Goal: Obtain resource: Download file/media

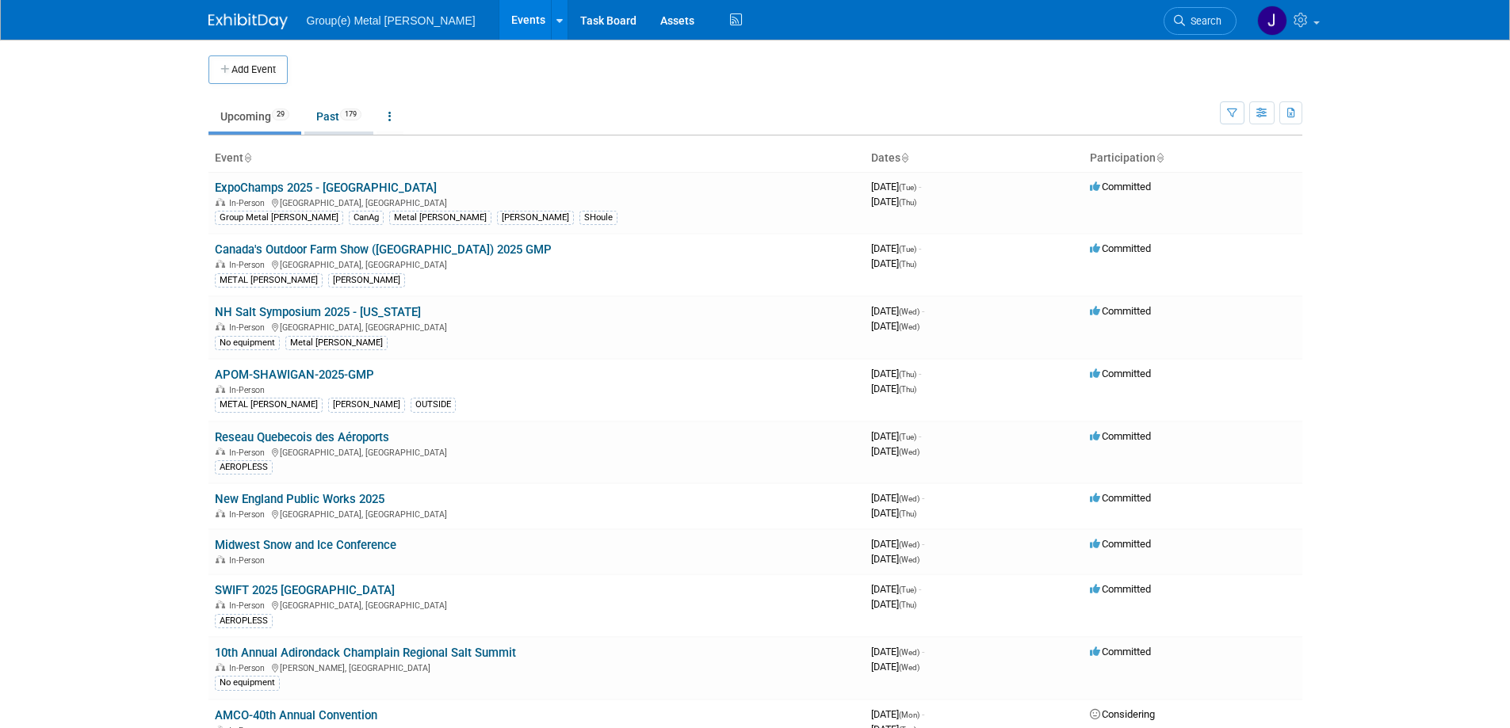
click at [337, 119] on link "Past 179" at bounding box center [338, 116] width 69 height 30
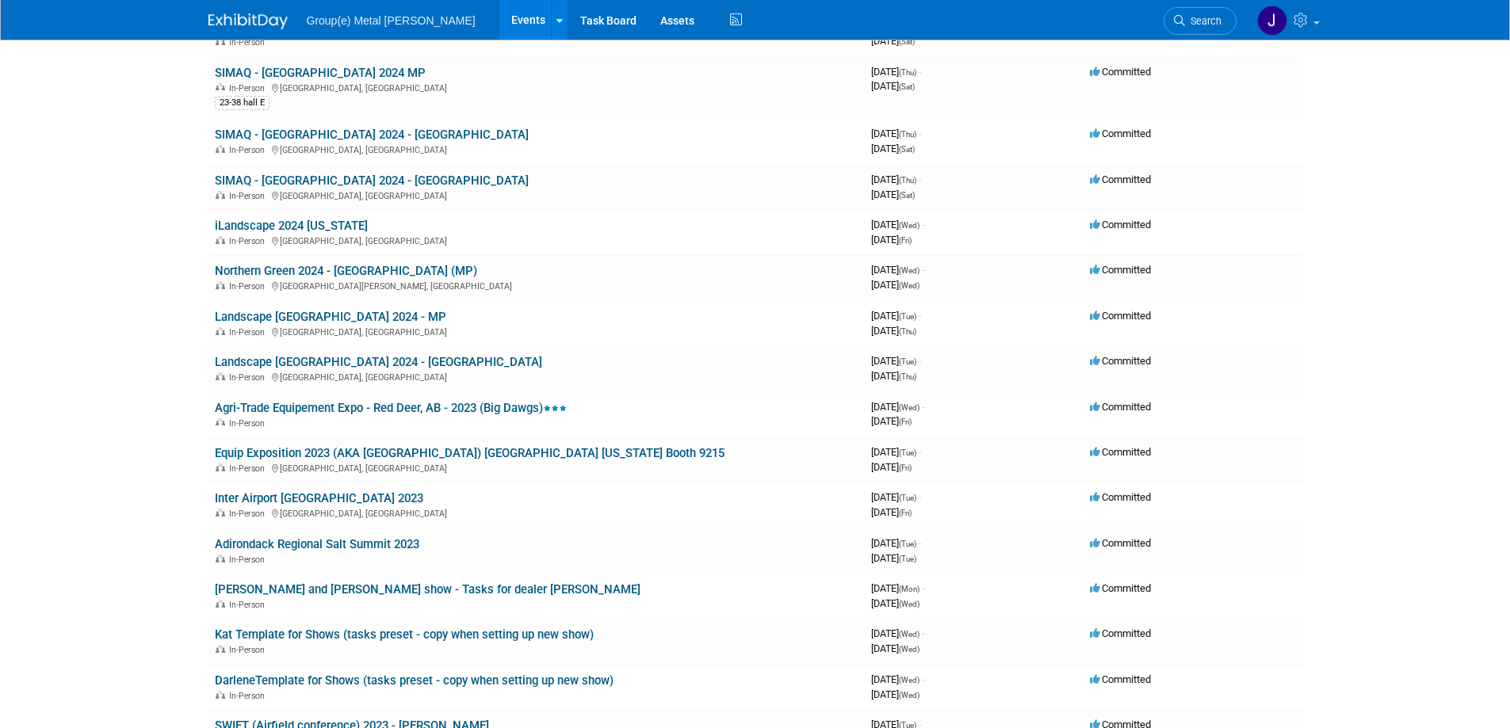
scroll to position [4555, 0]
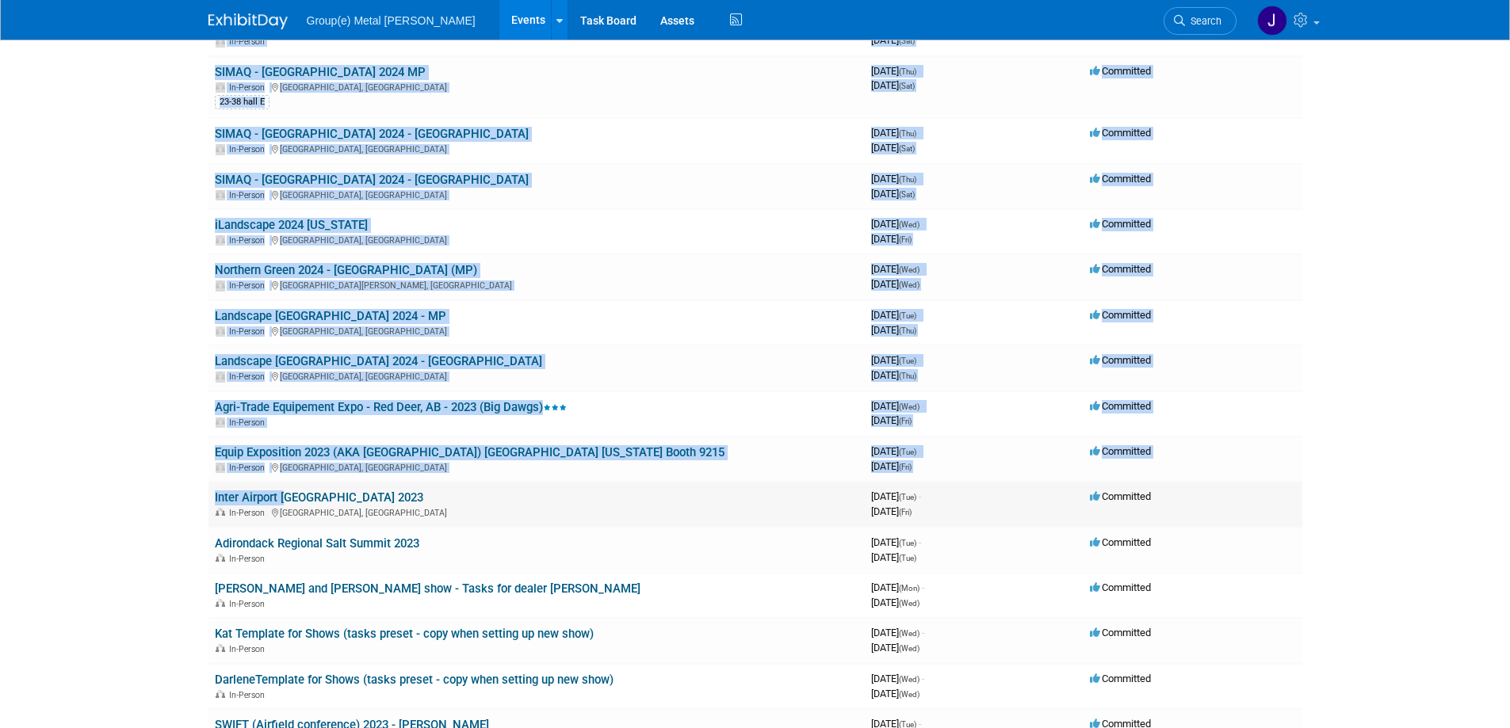
drag, startPoint x: 408, startPoint y: 300, endPoint x: 283, endPoint y: 499, distance: 235.0
click at [283, 499] on link "Inter Airport [GEOGRAPHIC_DATA] 2023" at bounding box center [319, 497] width 208 height 14
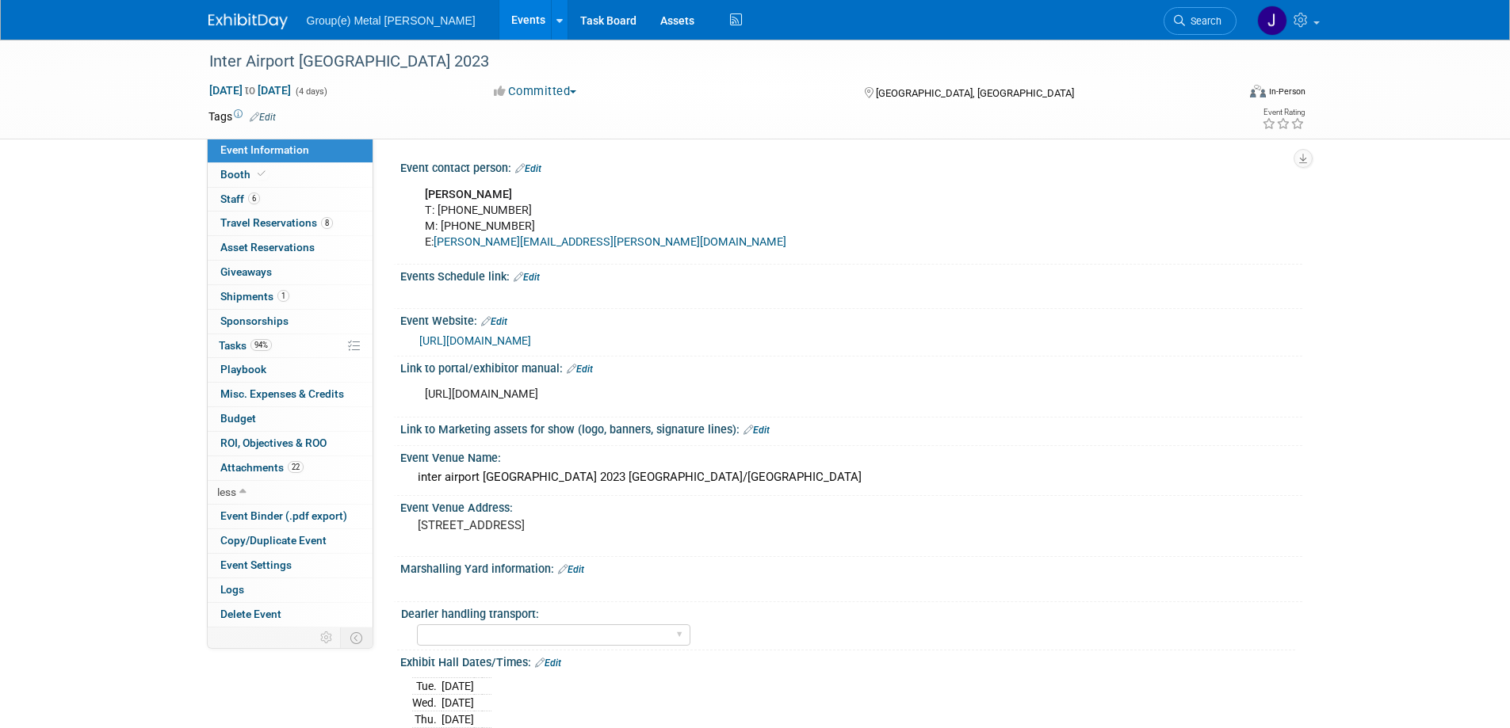
click at [72, 467] on div "Inter Airport Europe 2023 Oct 10, 2023 to Oct 13, 2023 (4 days) Oct 10, 2023 to…" at bounding box center [755, 688] width 1510 height 1296
click at [242, 467] on span "Attachments 22" at bounding box center [261, 467] width 83 height 13
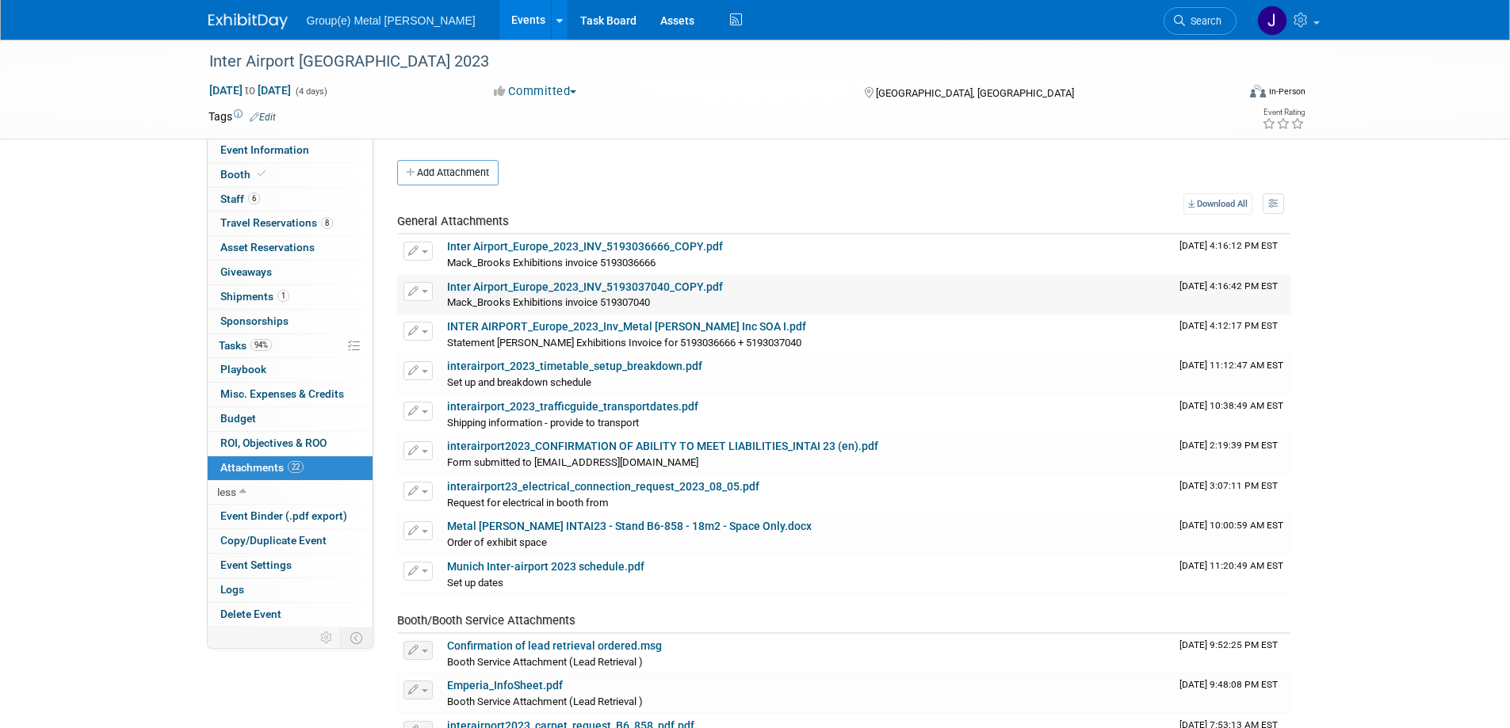
click at [677, 283] on link "Inter Airport_Europe_2023_INV_5193037040_COPY.pdf" at bounding box center [585, 287] width 276 height 13
click at [529, 251] on link "Inter Airport_Europe_2023_INV_5193036666_COPY.pdf" at bounding box center [585, 246] width 276 height 13
click at [653, 330] on link "INTER AIRPORT_Europe_2023_Inv_Metal Pless Inc SOA I.pdf" at bounding box center [626, 326] width 359 height 13
click at [246, 23] on img at bounding box center [247, 21] width 79 height 16
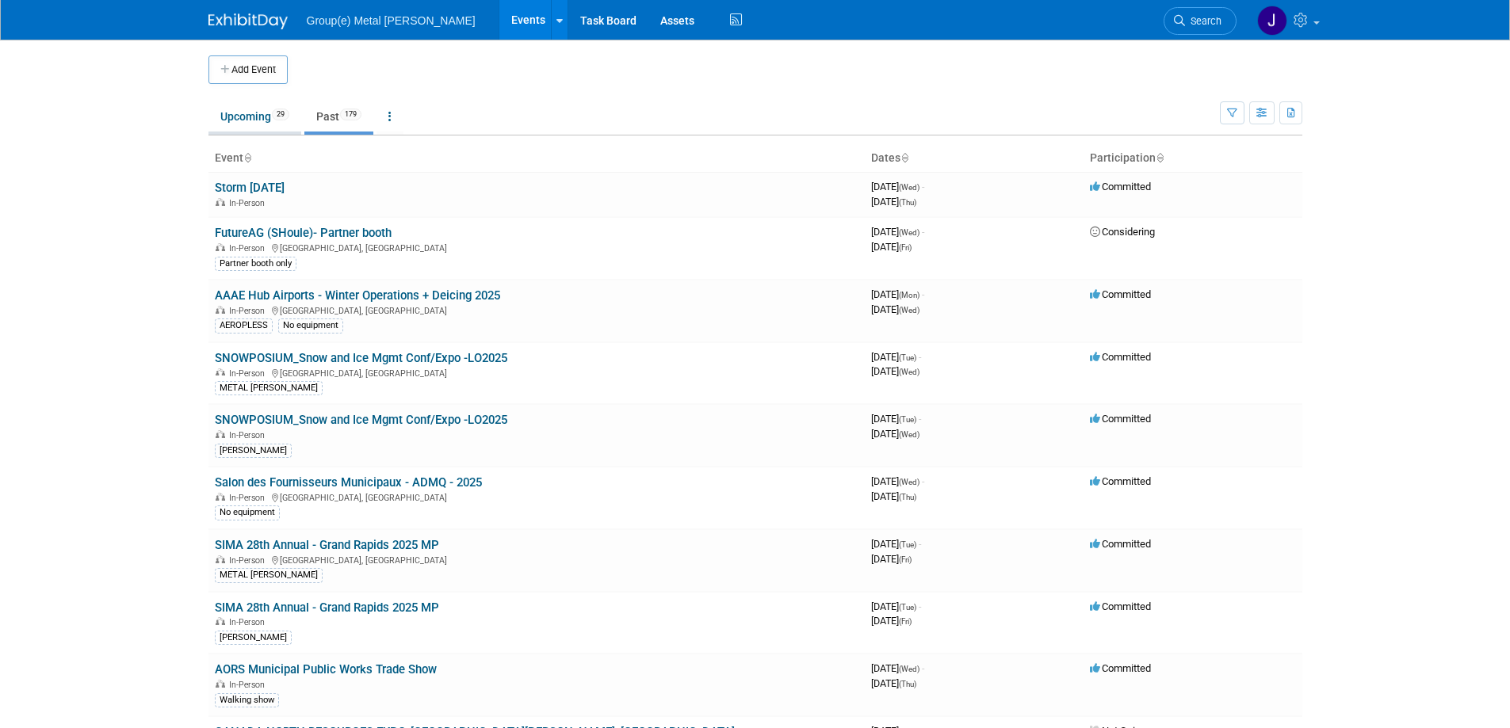
click at [245, 121] on link "Upcoming 29" at bounding box center [254, 116] width 93 height 30
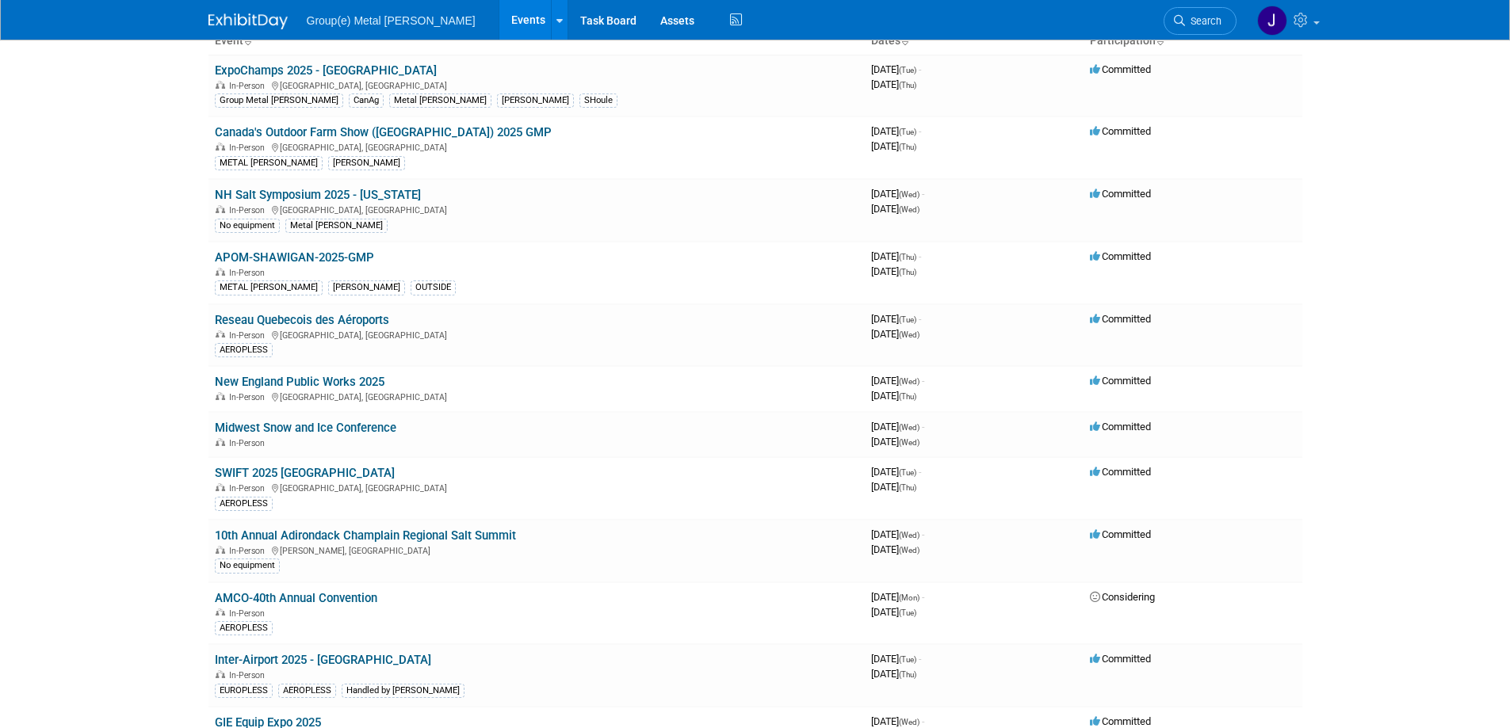
scroll to position [208, 0]
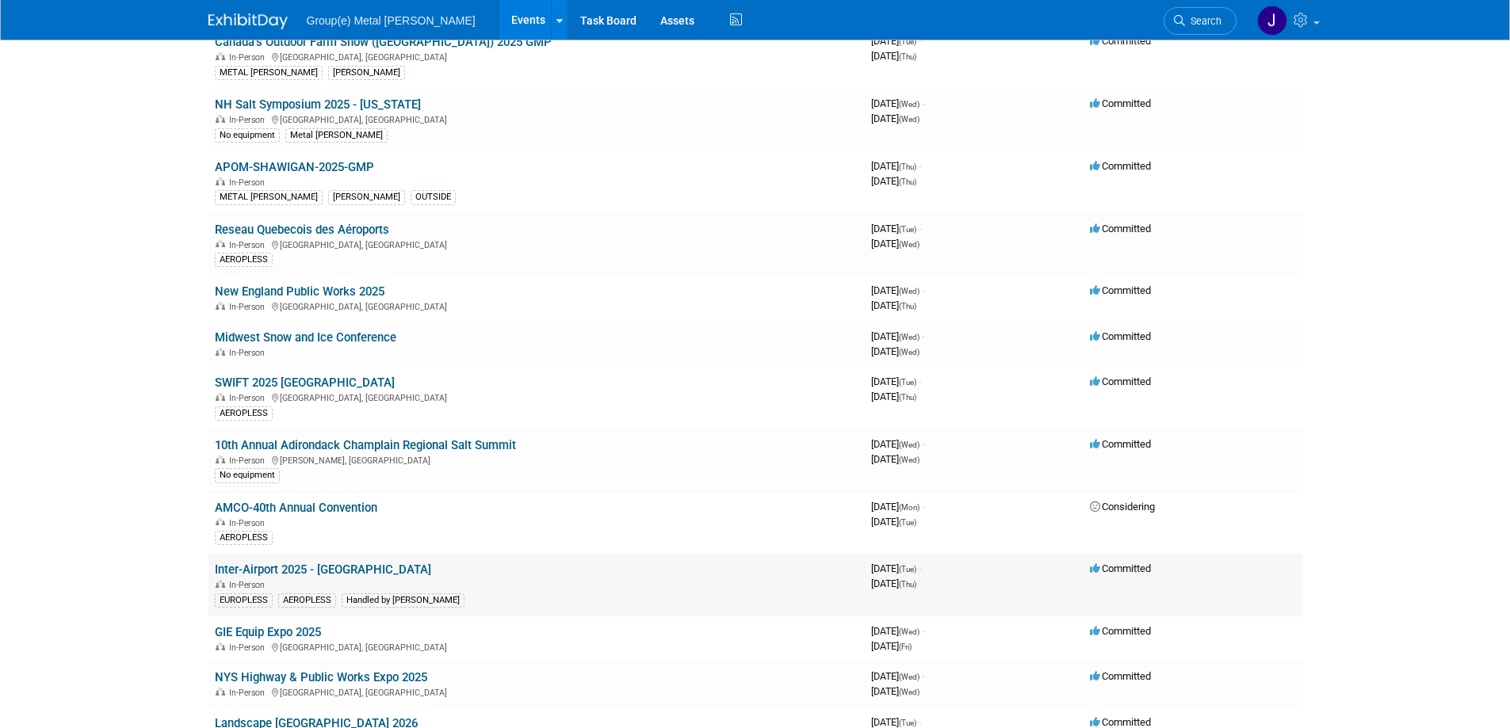
click at [302, 570] on link "Inter-Airport 2025 - [GEOGRAPHIC_DATA]" at bounding box center [323, 570] width 216 height 14
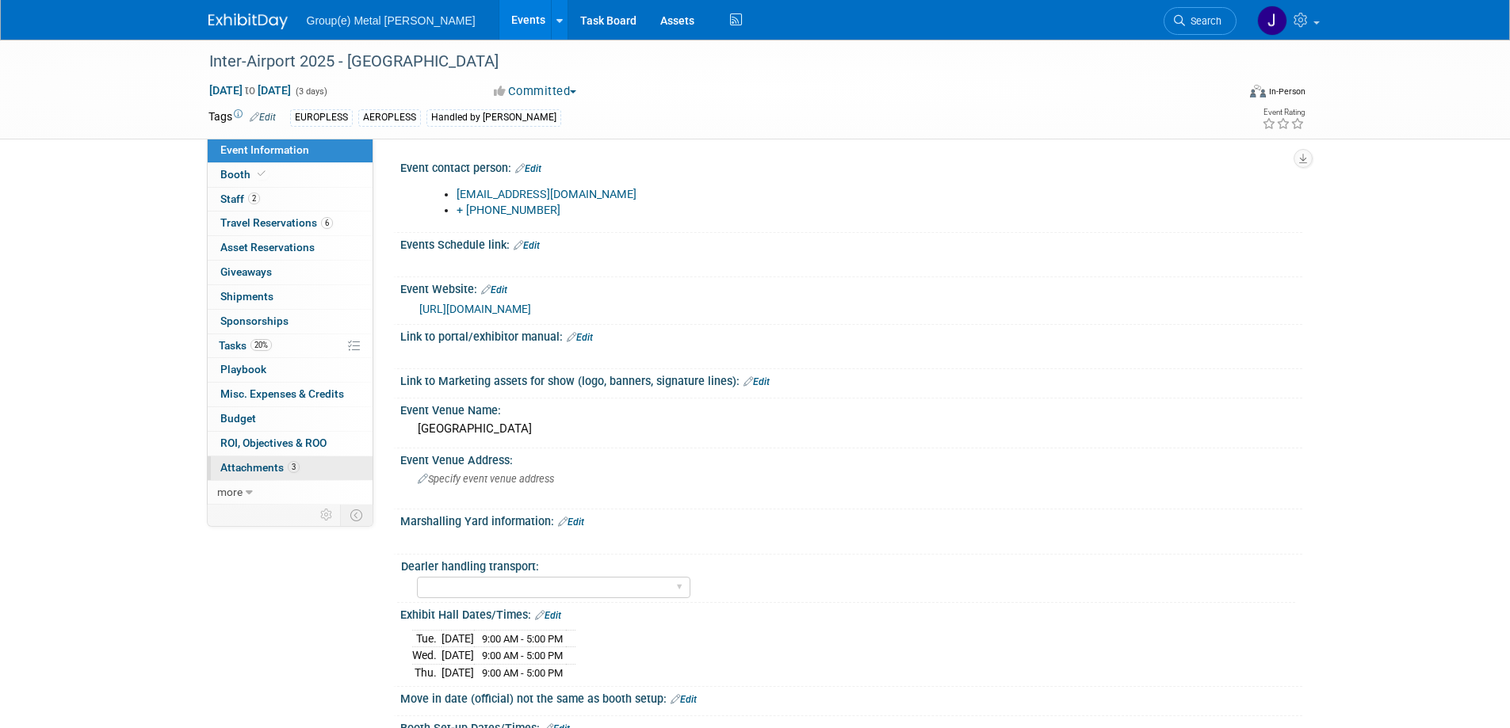
click at [246, 468] on span "Attachments 3" at bounding box center [259, 467] width 79 height 13
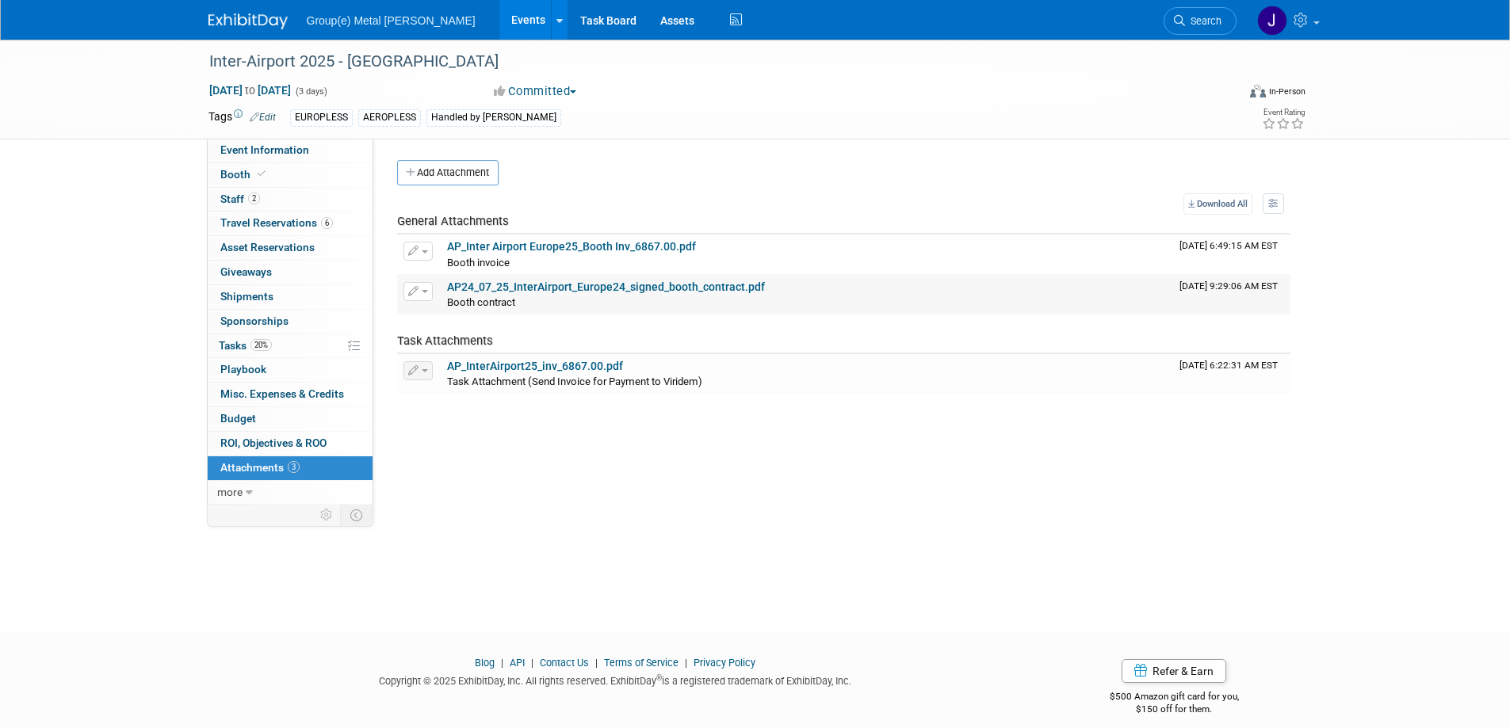
click at [609, 284] on link "AP24_07_25_InterAirport_Europe24_signed_booth_contract.pdf" at bounding box center [606, 287] width 318 height 13
click at [534, 246] on link "AP_Inter Airport Europe25_Booth Inv_6867.00.pdf" at bounding box center [571, 246] width 249 height 13
click at [562, 368] on link "AP_InterAirport25_inv_6867.00.pdf" at bounding box center [535, 366] width 176 height 13
click at [246, 491] on icon at bounding box center [249, 492] width 7 height 11
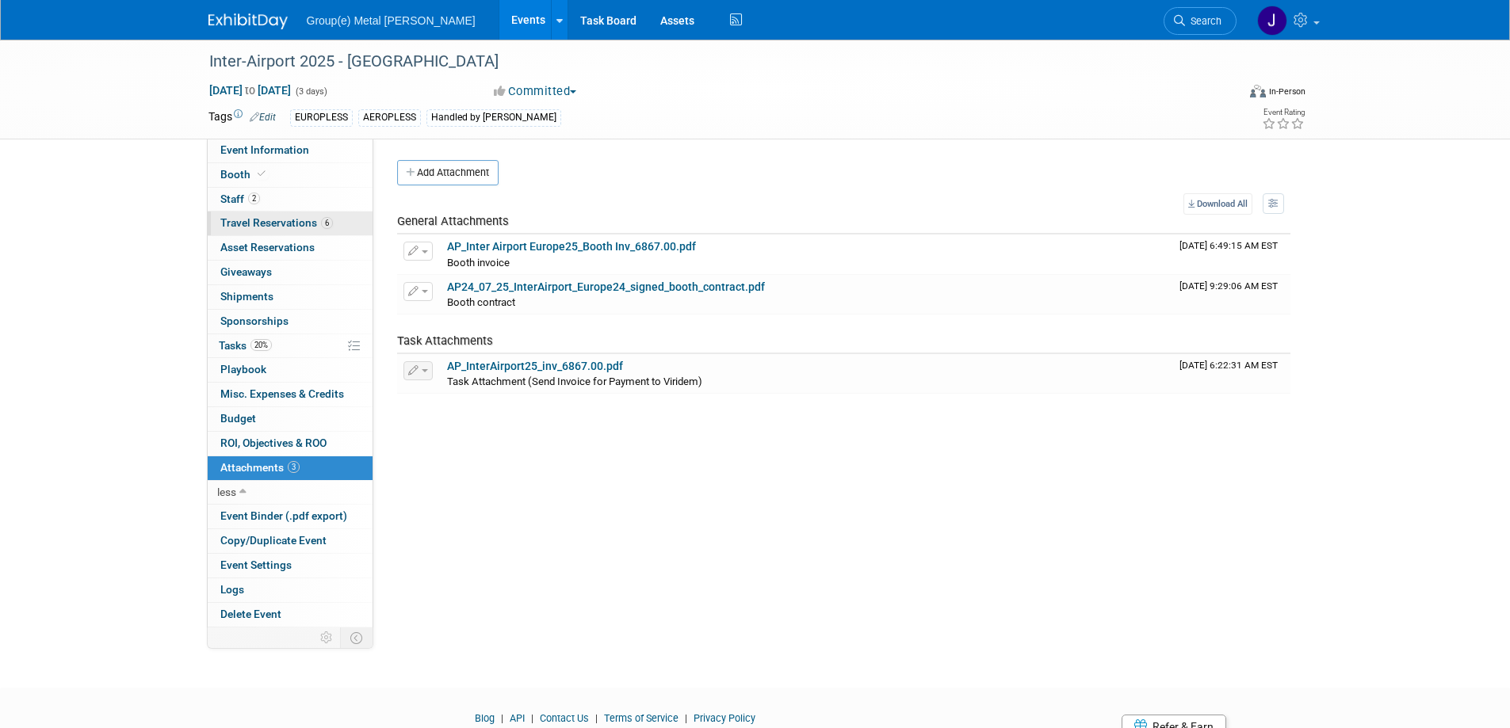
click at [244, 220] on span "Travel Reservations 6" at bounding box center [276, 222] width 113 height 13
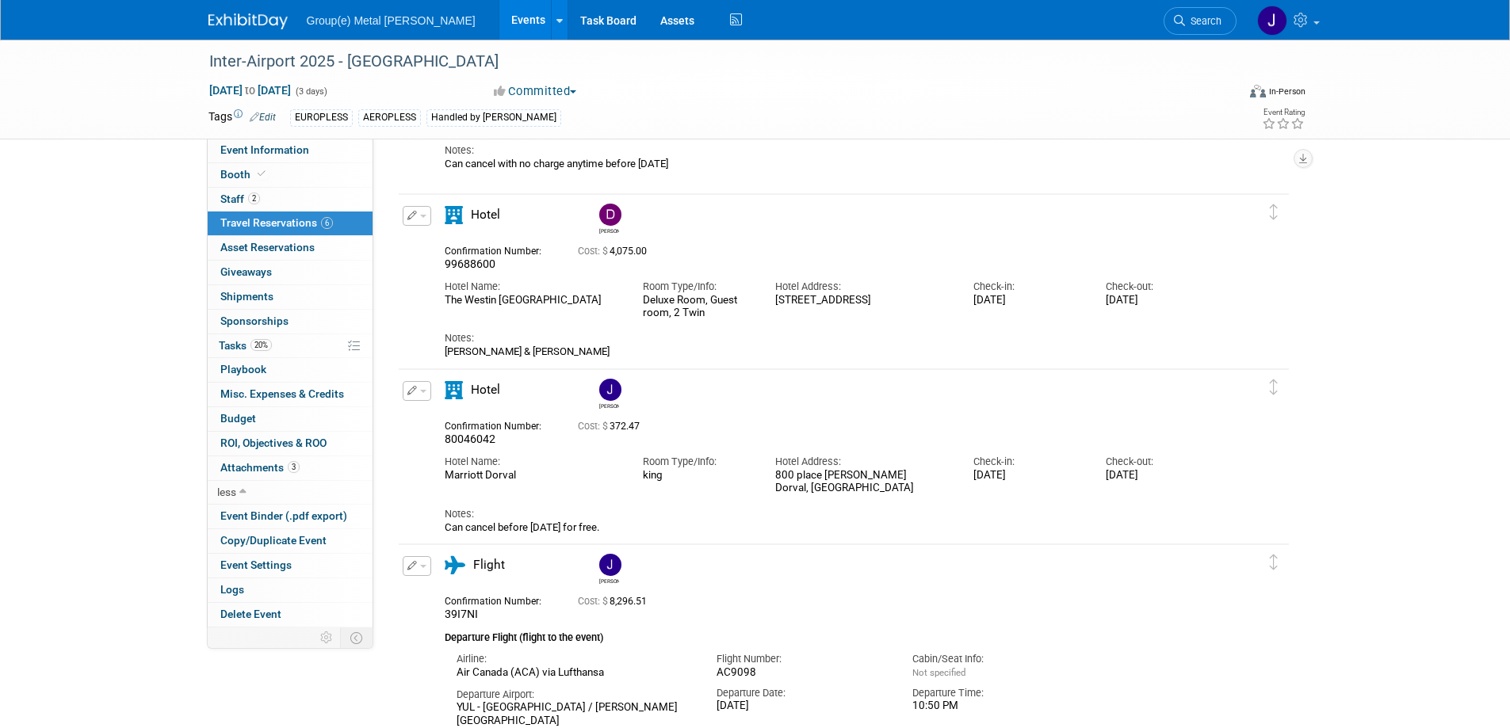
scroll to position [403, 0]
